Goal: Task Accomplishment & Management: Use online tool/utility

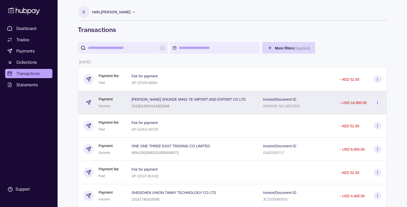
click at [150, 101] on p "[PERSON_NAME] SHUNDE MING YE IMPORT AND EXPORT CO LTD" at bounding box center [189, 99] width 114 height 4
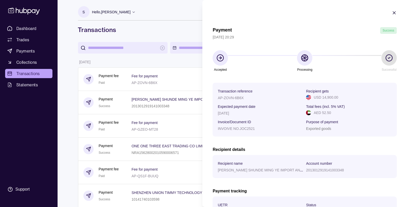
click at [322, 162] on p "Account number" at bounding box center [319, 163] width 26 height 4
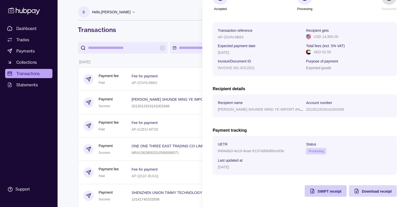
click at [320, 192] on span "SWIFT receipt" at bounding box center [330, 191] width 24 height 4
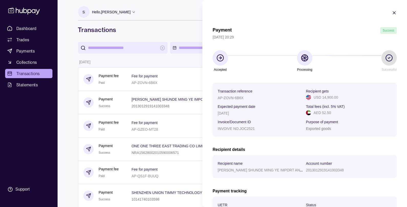
click at [394, 13] on icon "button" at bounding box center [394, 12] width 5 height 5
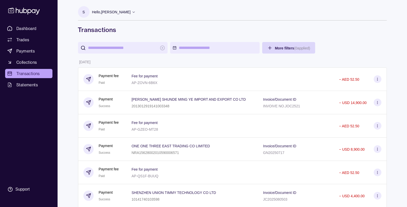
click at [122, 11] on p "Hello, [PERSON_NAME]" at bounding box center [111, 12] width 39 height 6
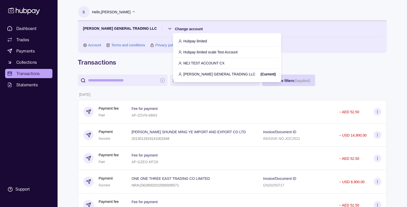
click at [198, 41] on p "Hubpay limited" at bounding box center [196, 41] width 24 height 6
